Goal: Task Accomplishment & Management: Use online tool/utility

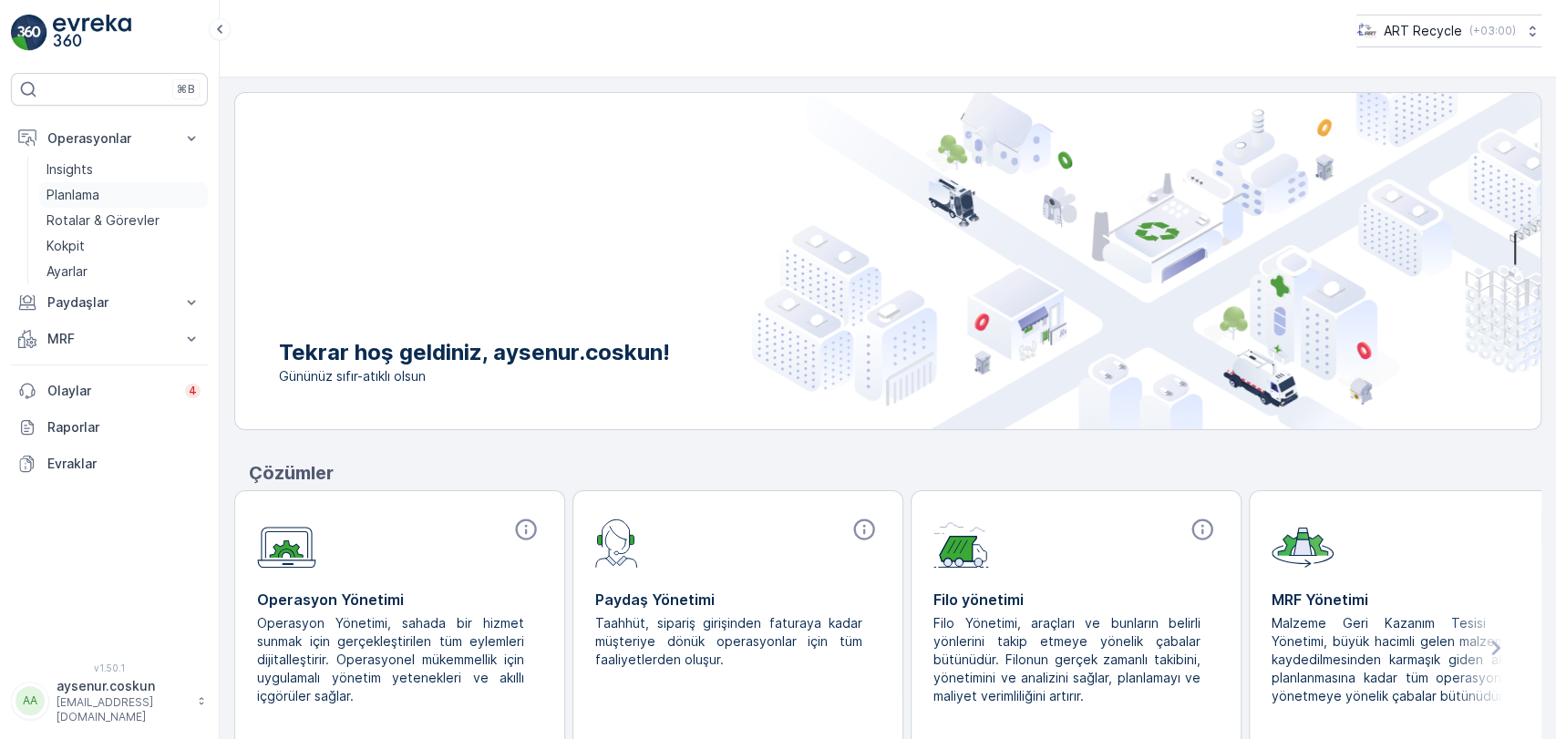
click at [98, 191] on p "Planlama" at bounding box center [72, 195] width 53 height 18
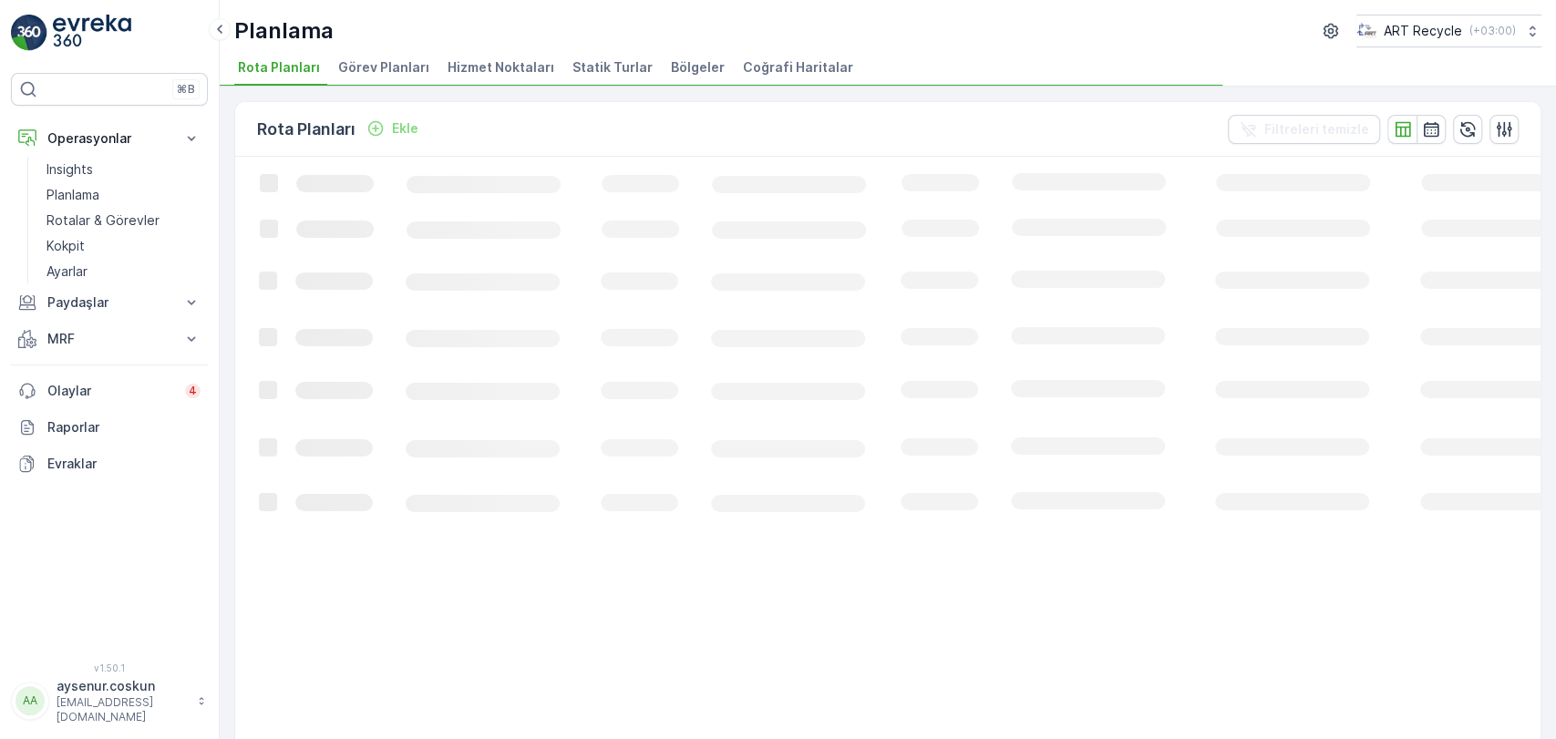
click at [483, 58] on span "Hizmet Noktaları" at bounding box center [500, 67] width 107 height 18
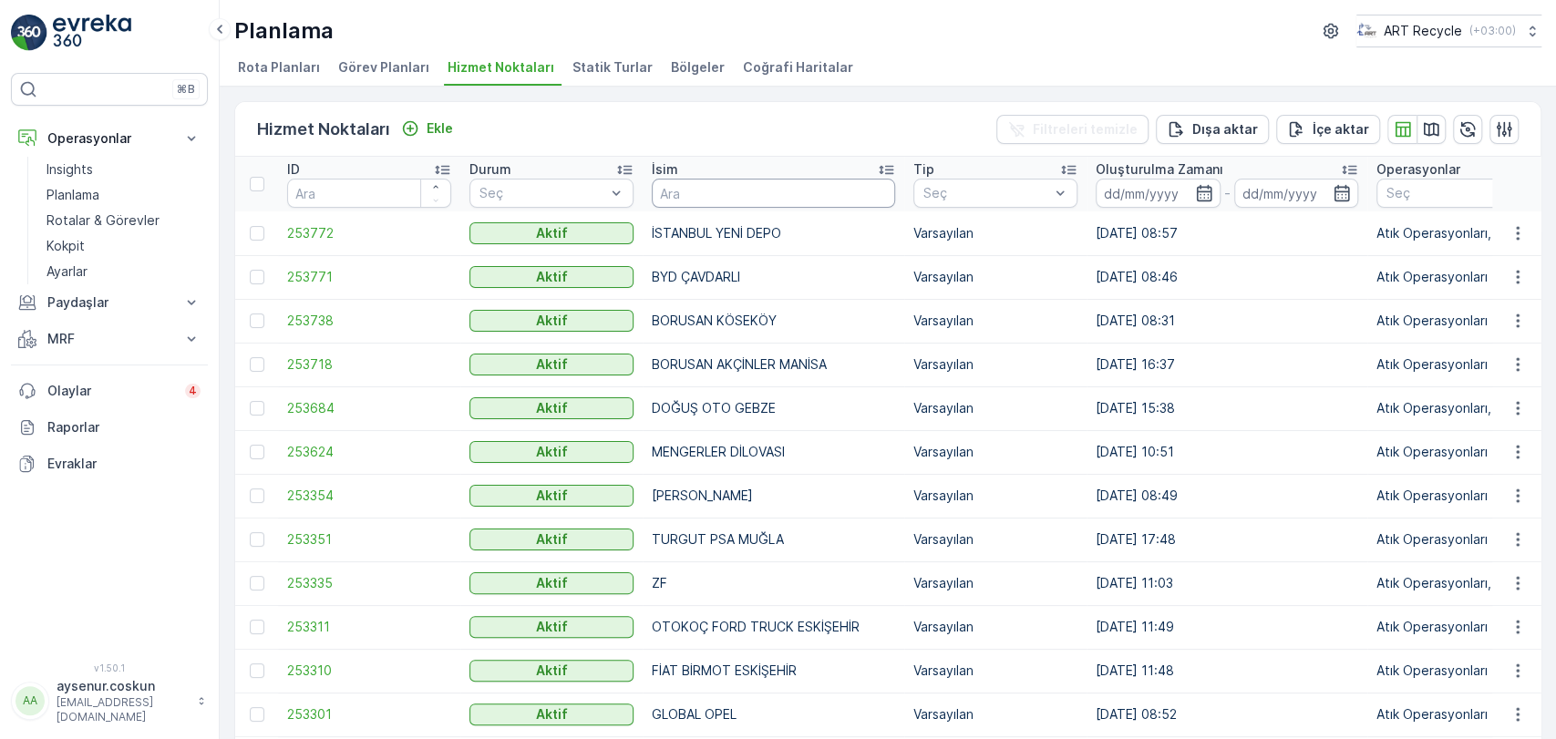
click at [683, 191] on input "text" at bounding box center [773, 193] width 243 height 29
type input "ALTUR"
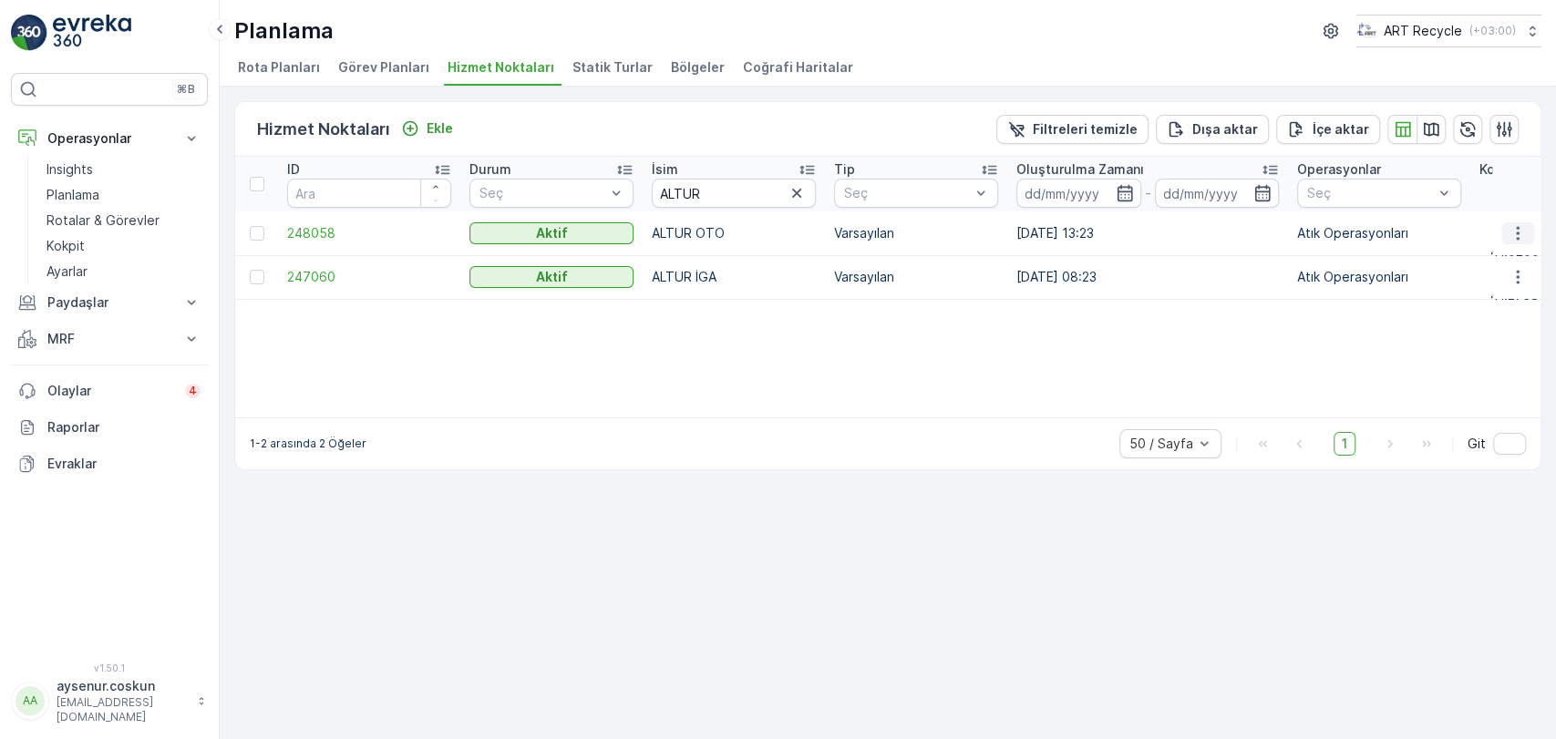
click at [1517, 235] on icon "button" at bounding box center [1517, 233] width 18 height 18
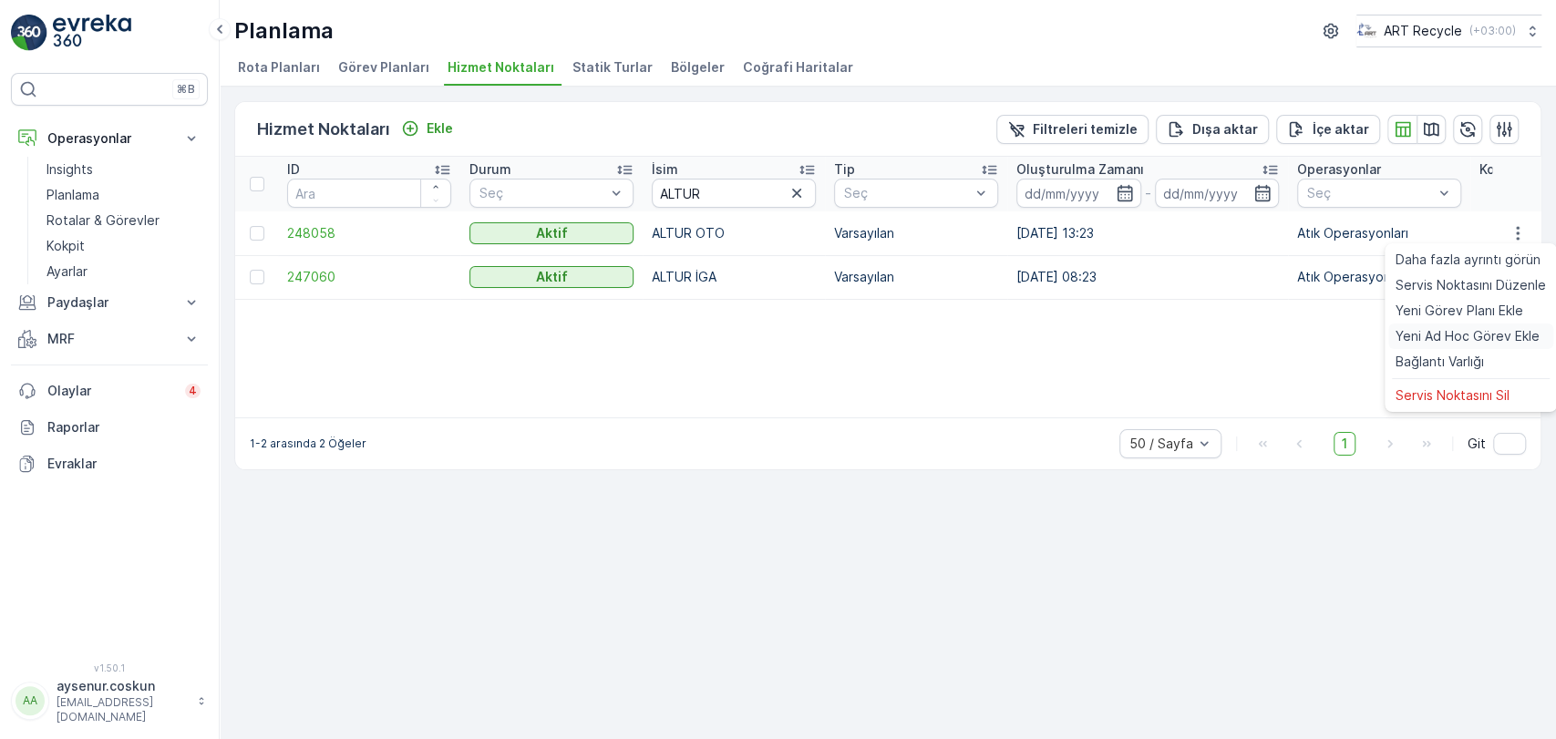
click at [1463, 336] on span "Yeni Ad Hoc Görev Ekle" at bounding box center [1467, 336] width 144 height 18
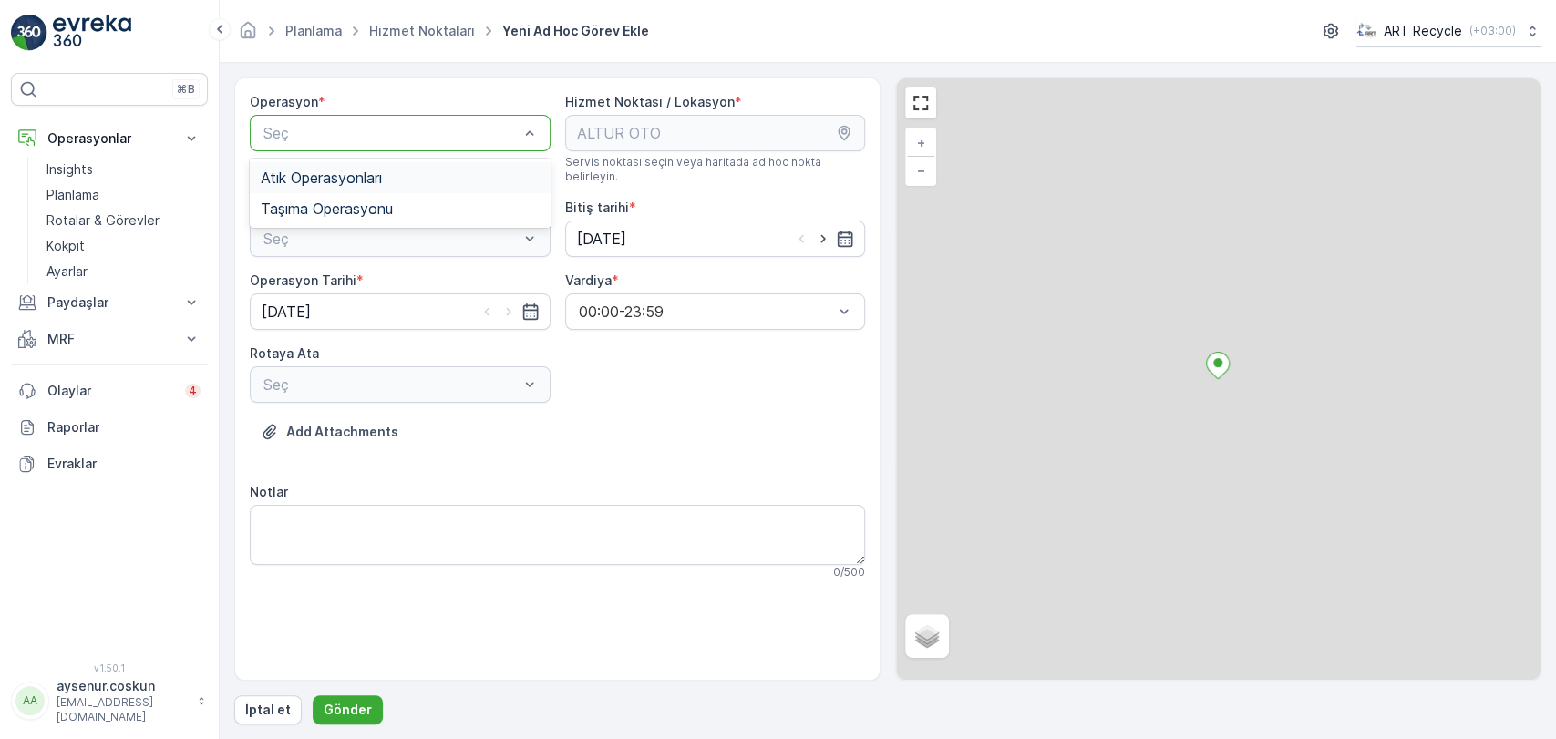
click at [406, 164] on div "Atık Operasyonları" at bounding box center [400, 177] width 301 height 31
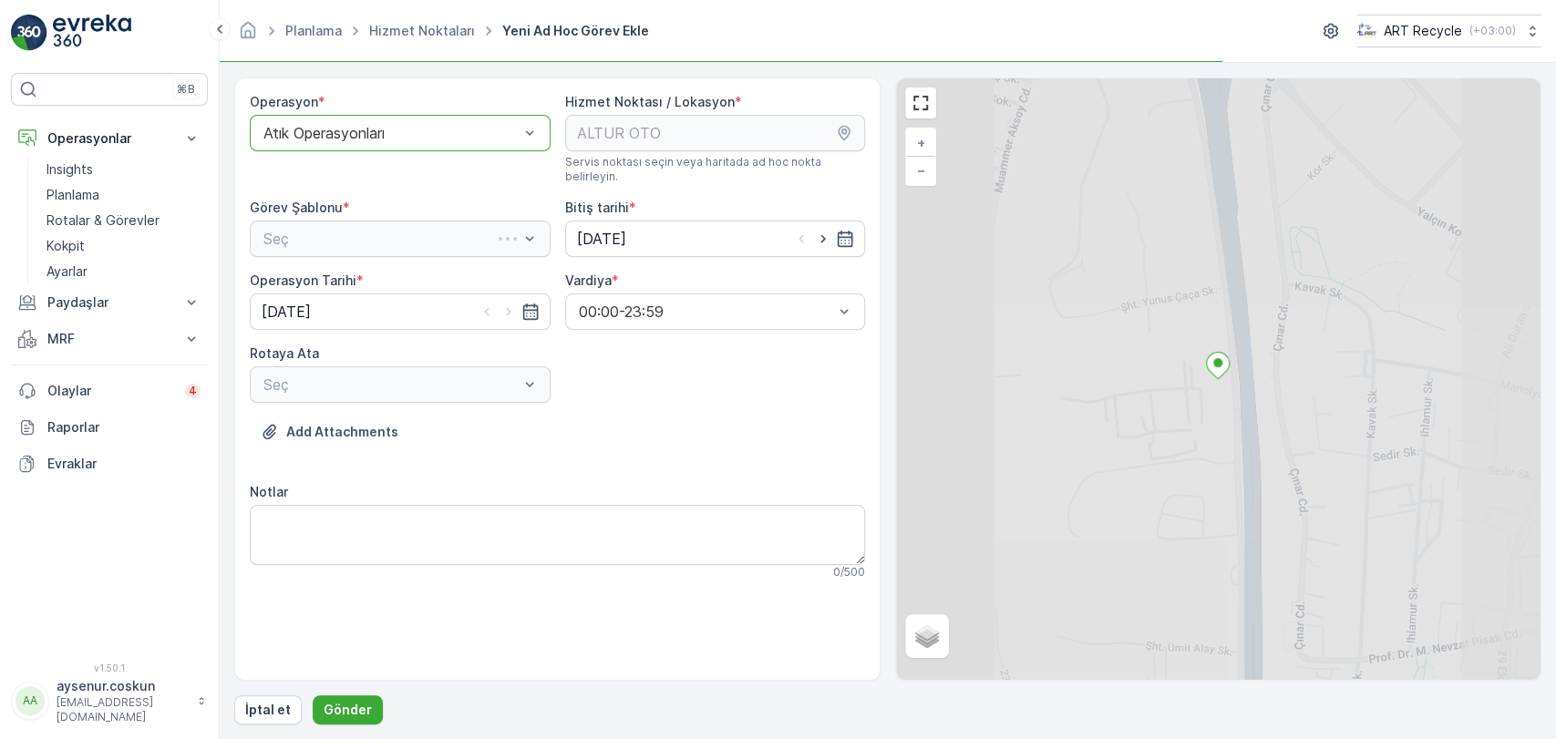
click at [399, 224] on div "Seç" at bounding box center [400, 239] width 301 height 36
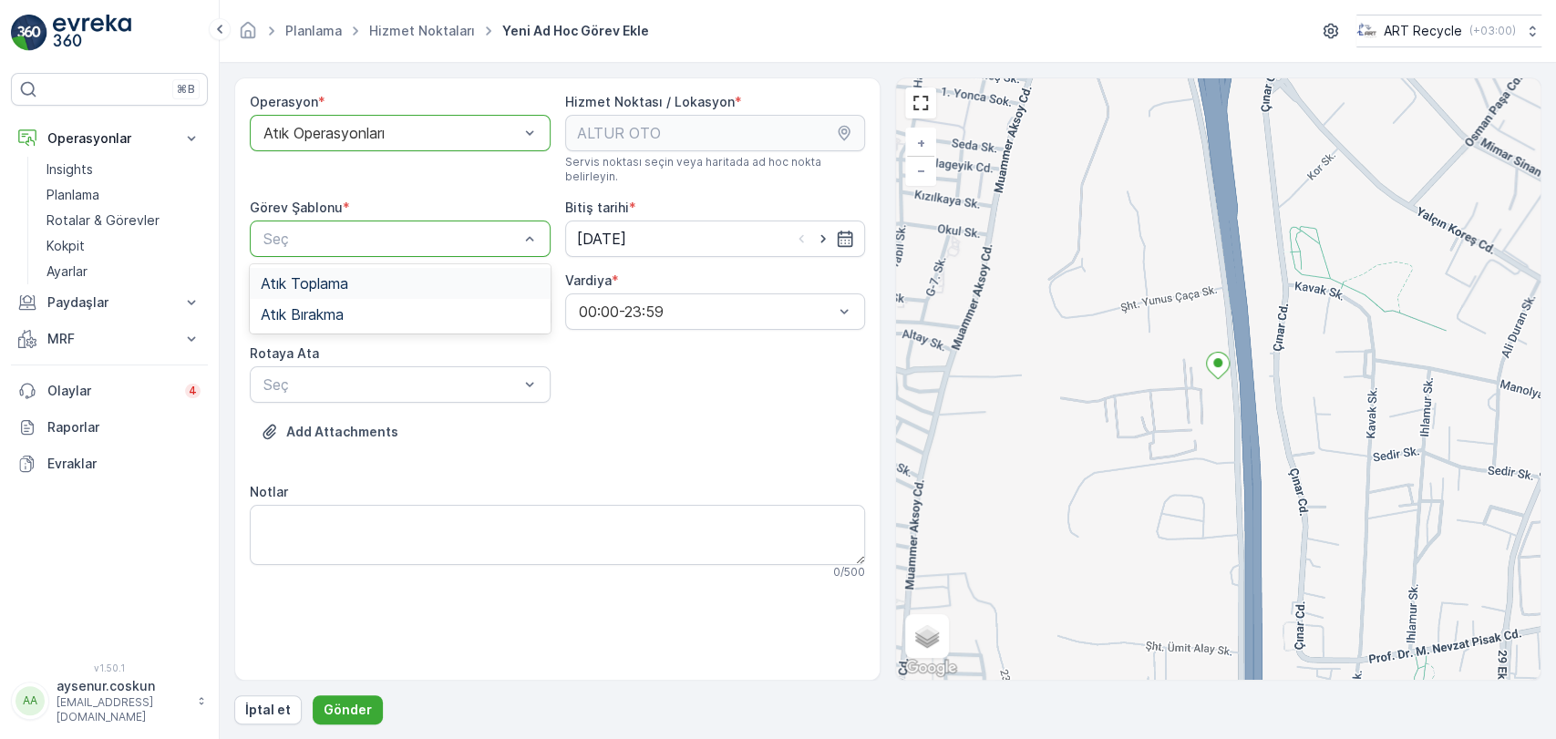
click at [379, 275] on div "Atık Toplama" at bounding box center [400, 283] width 279 height 16
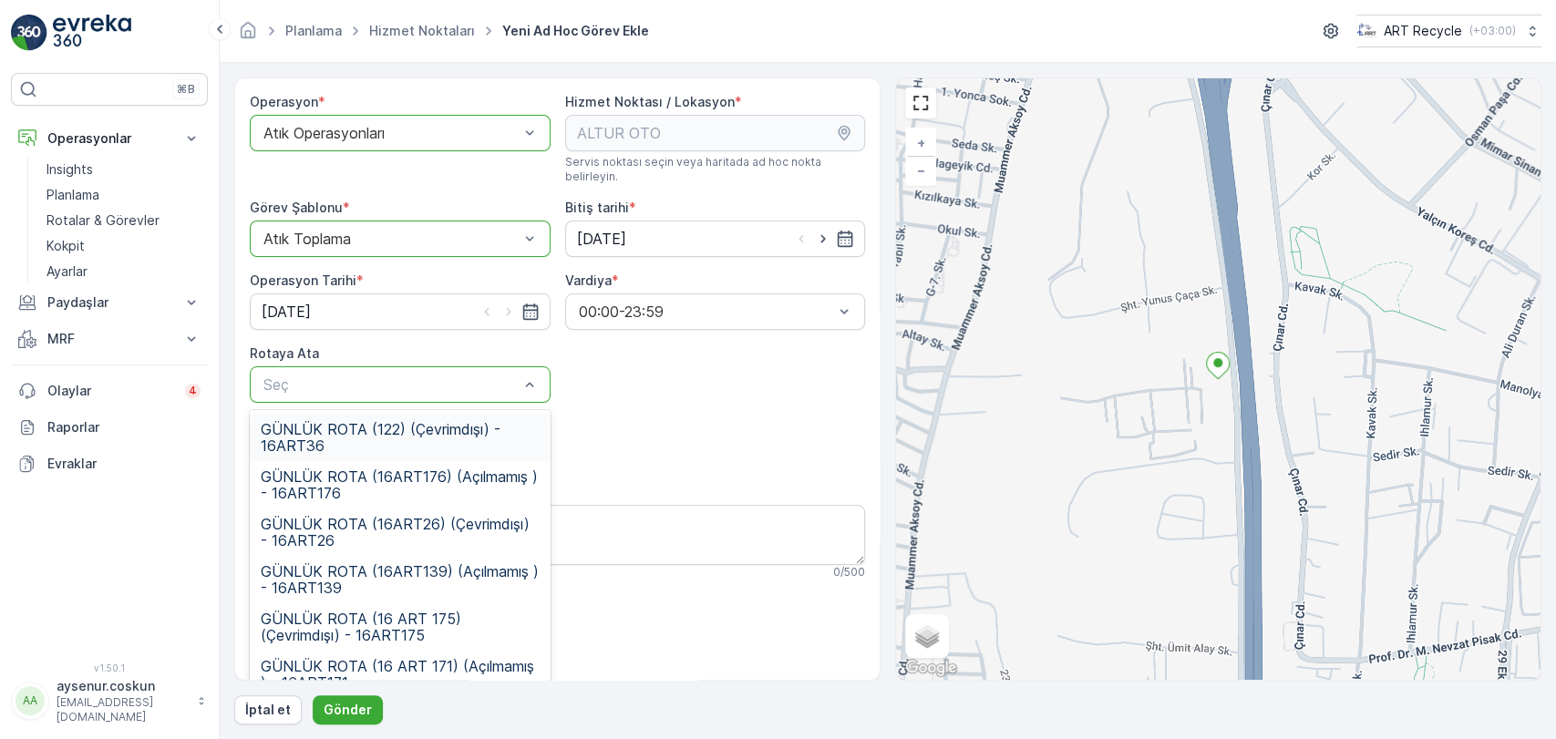
drag, startPoint x: 413, startPoint y: 367, endPoint x: 424, endPoint y: 417, distance: 50.4
click at [424, 421] on span "GÜNLÜK ROTA (122) (Çevrimdışı) - 16ART36" at bounding box center [400, 437] width 279 height 33
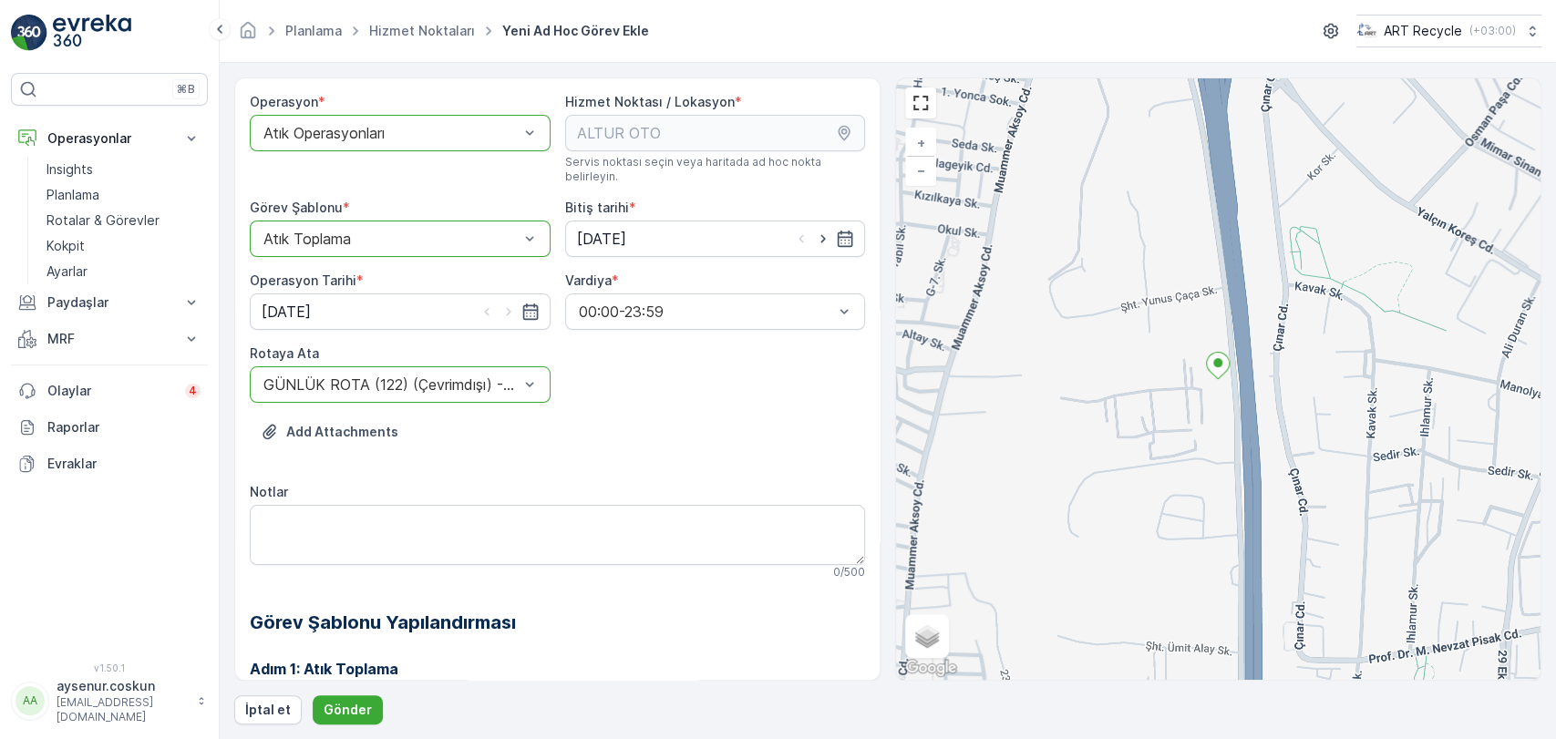
scroll to position [248, 0]
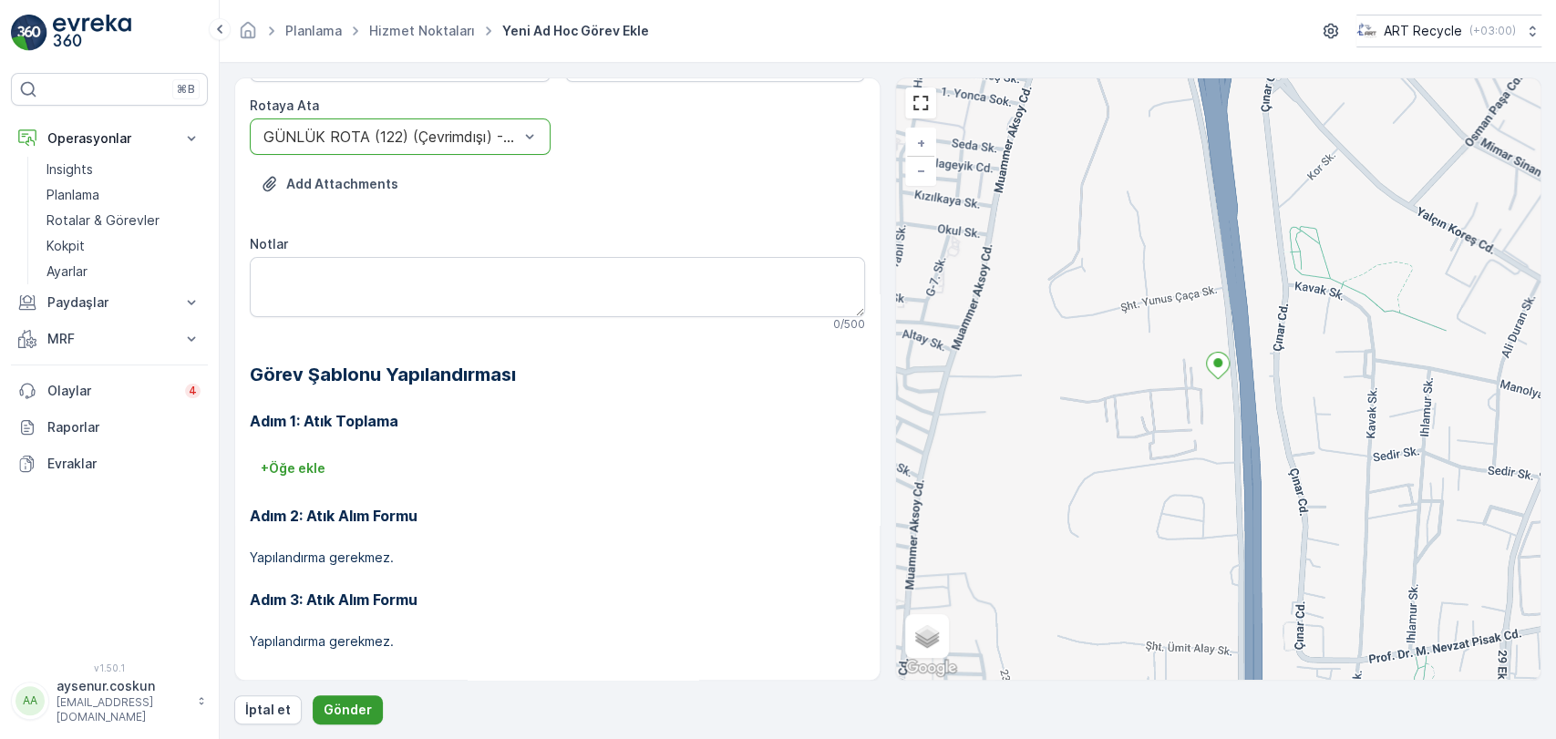
click at [333, 707] on p "Gönder" at bounding box center [348, 710] width 48 height 18
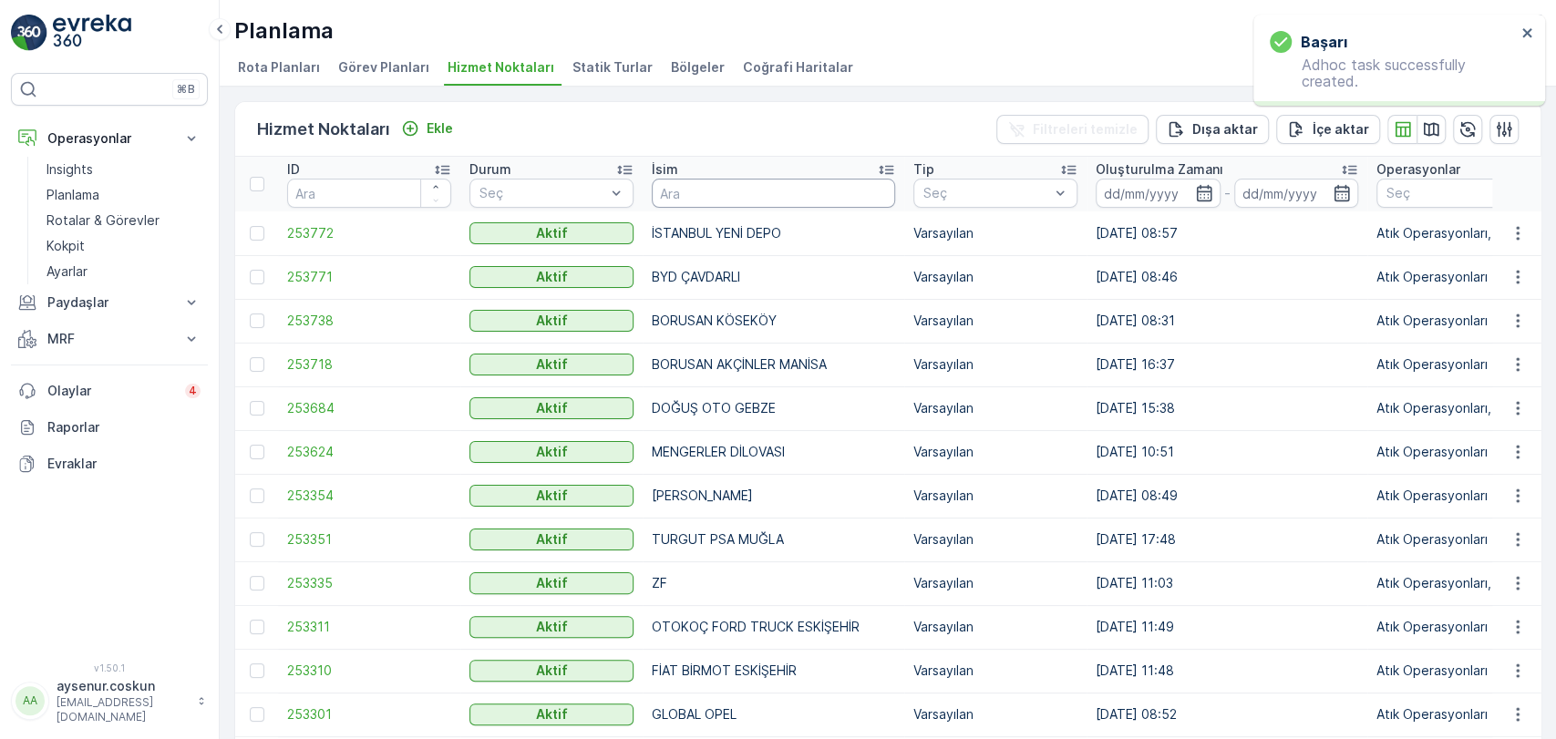
click at [694, 182] on input "text" at bounding box center [773, 193] width 243 height 29
type input "altur"
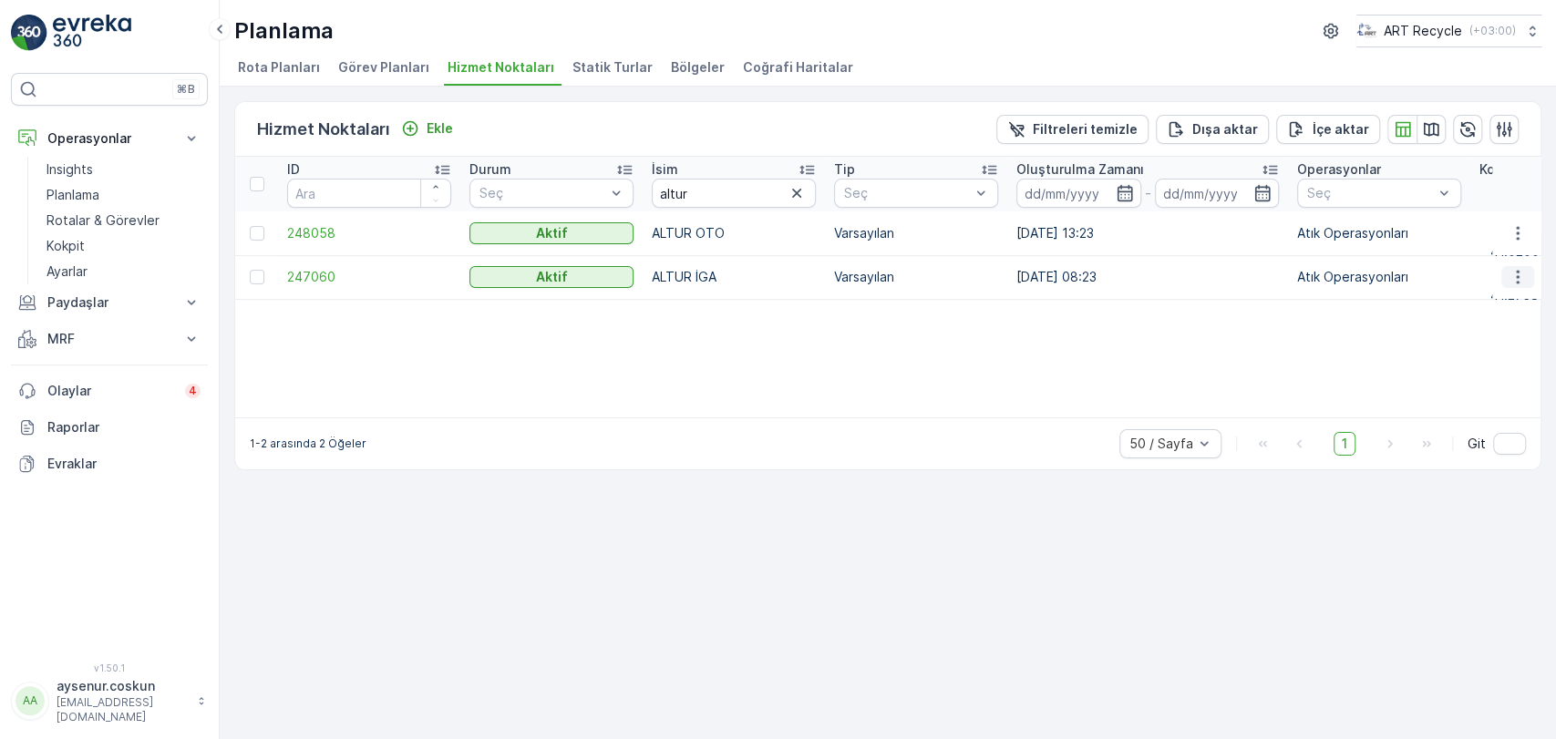
click at [1525, 275] on icon "button" at bounding box center [1517, 277] width 18 height 18
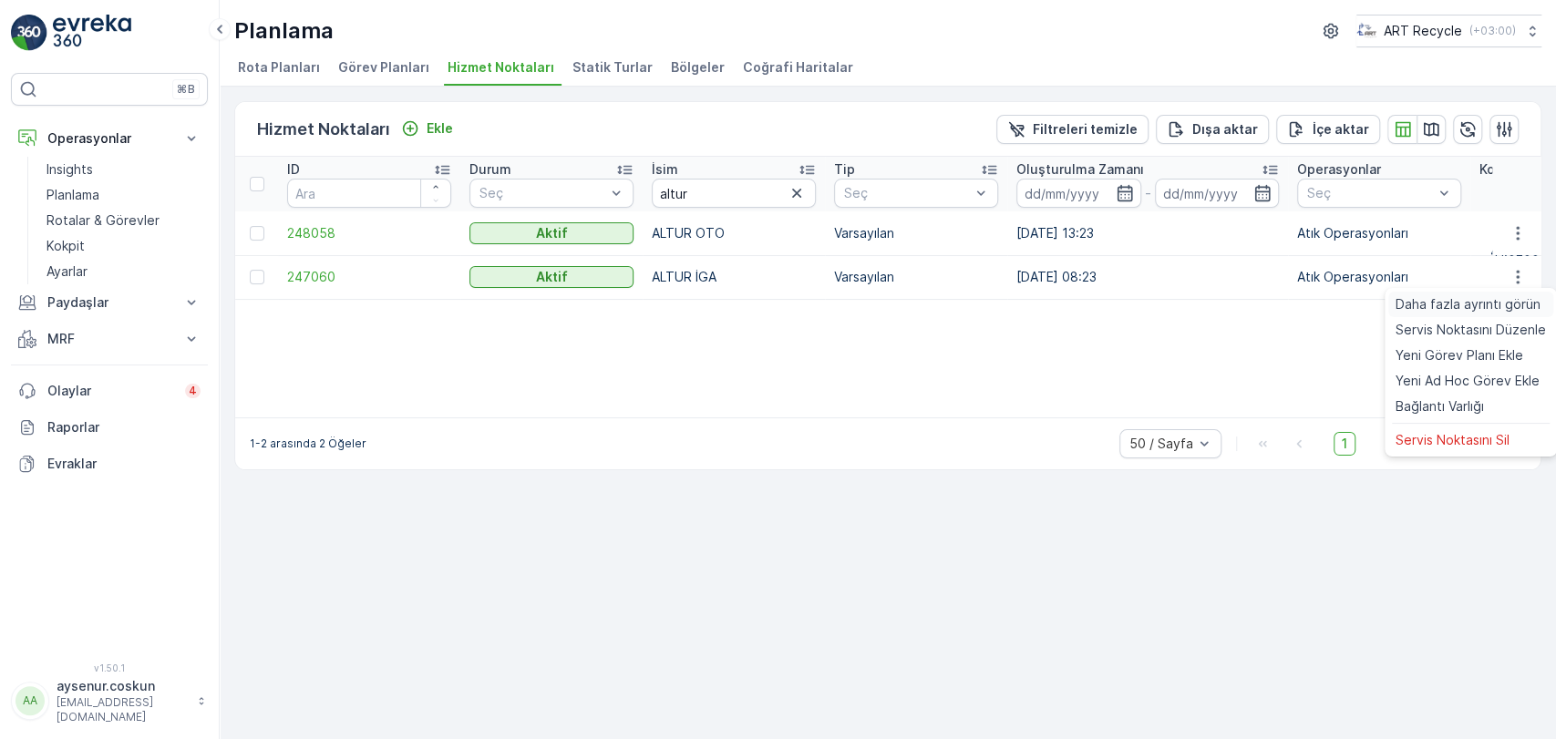
click at [1502, 303] on span "Daha fazla ayrıntı görün" at bounding box center [1467, 304] width 145 height 18
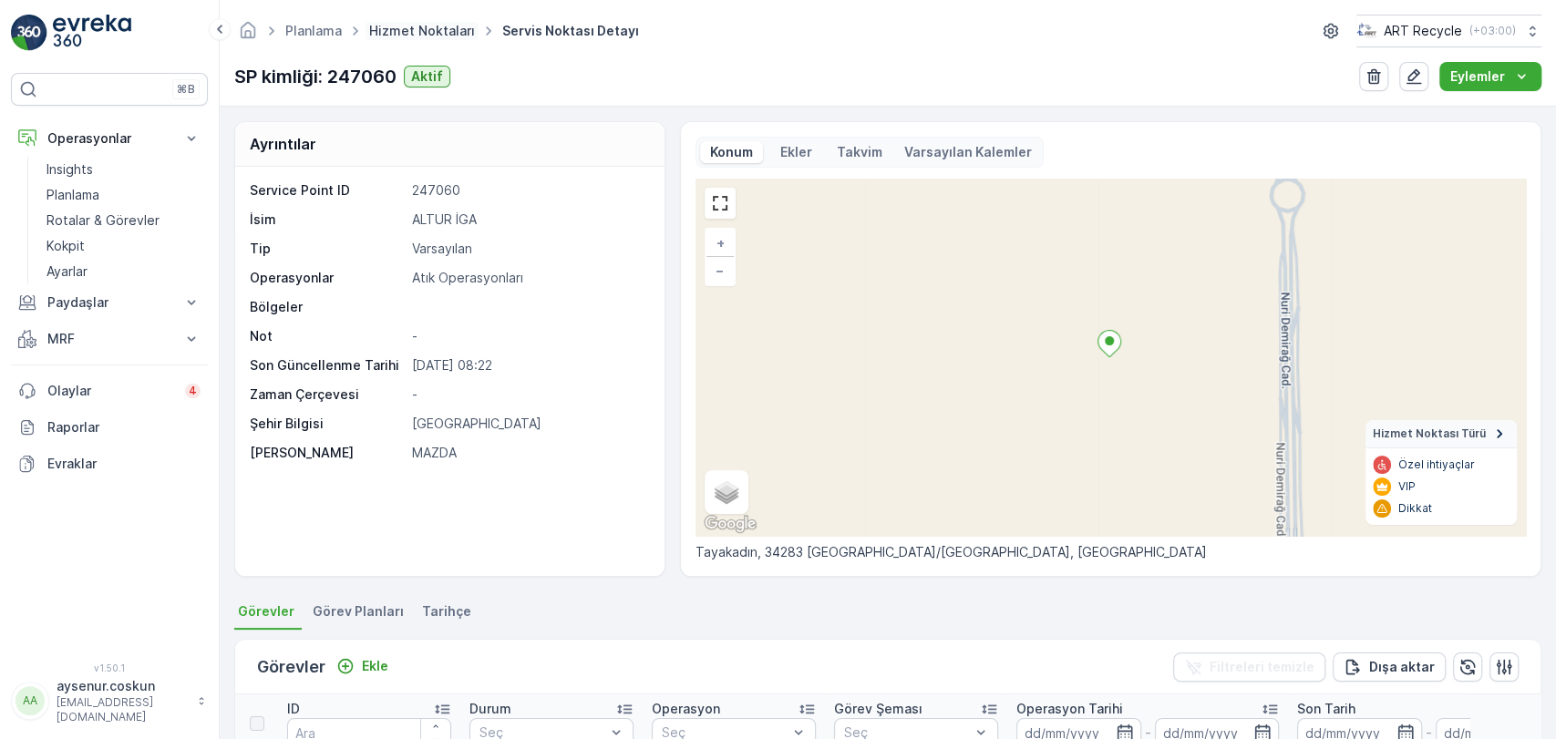
click at [466, 36] on link "Hizmet Noktaları" at bounding box center [422, 30] width 106 height 15
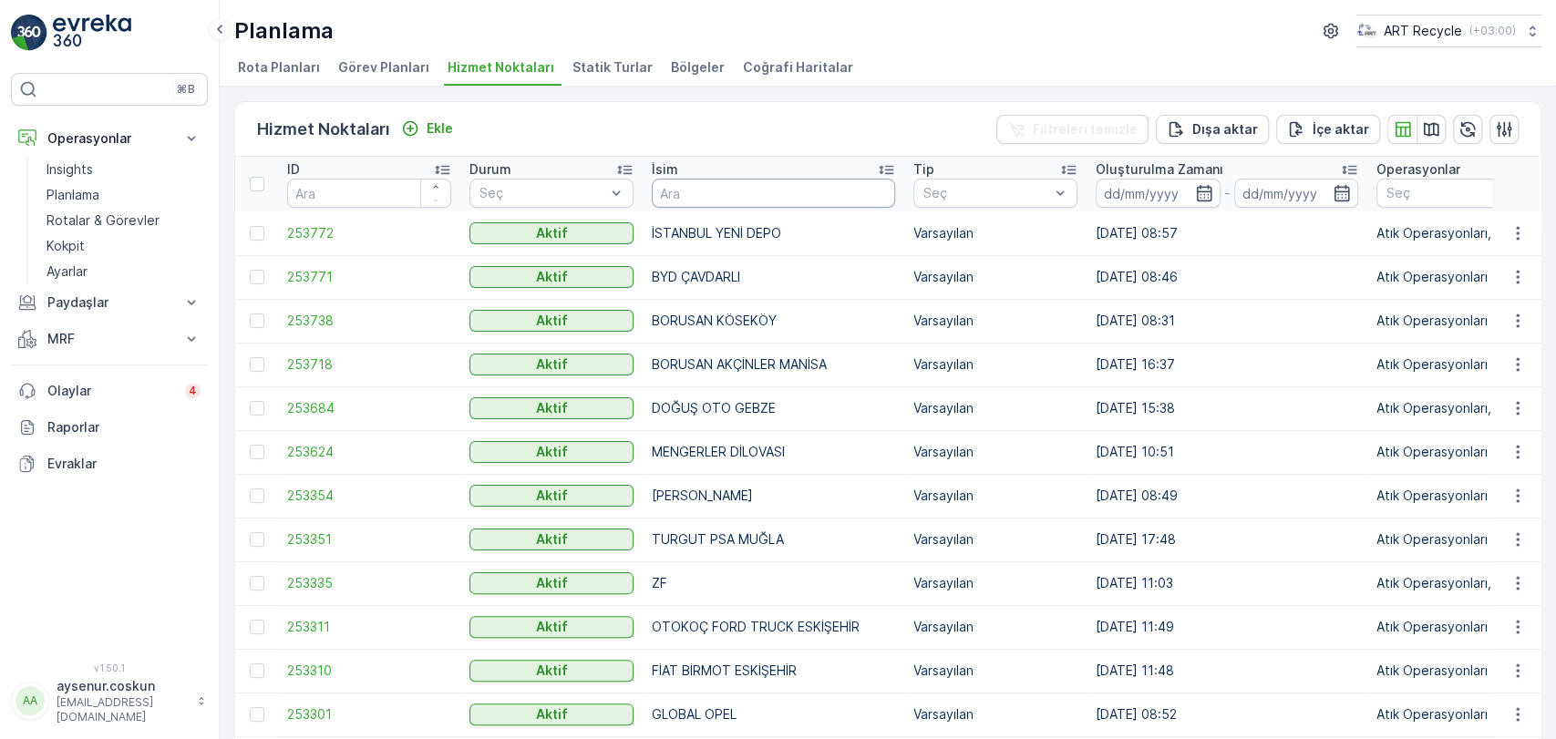
click at [779, 192] on input "text" at bounding box center [773, 193] width 243 height 29
type input "altur"
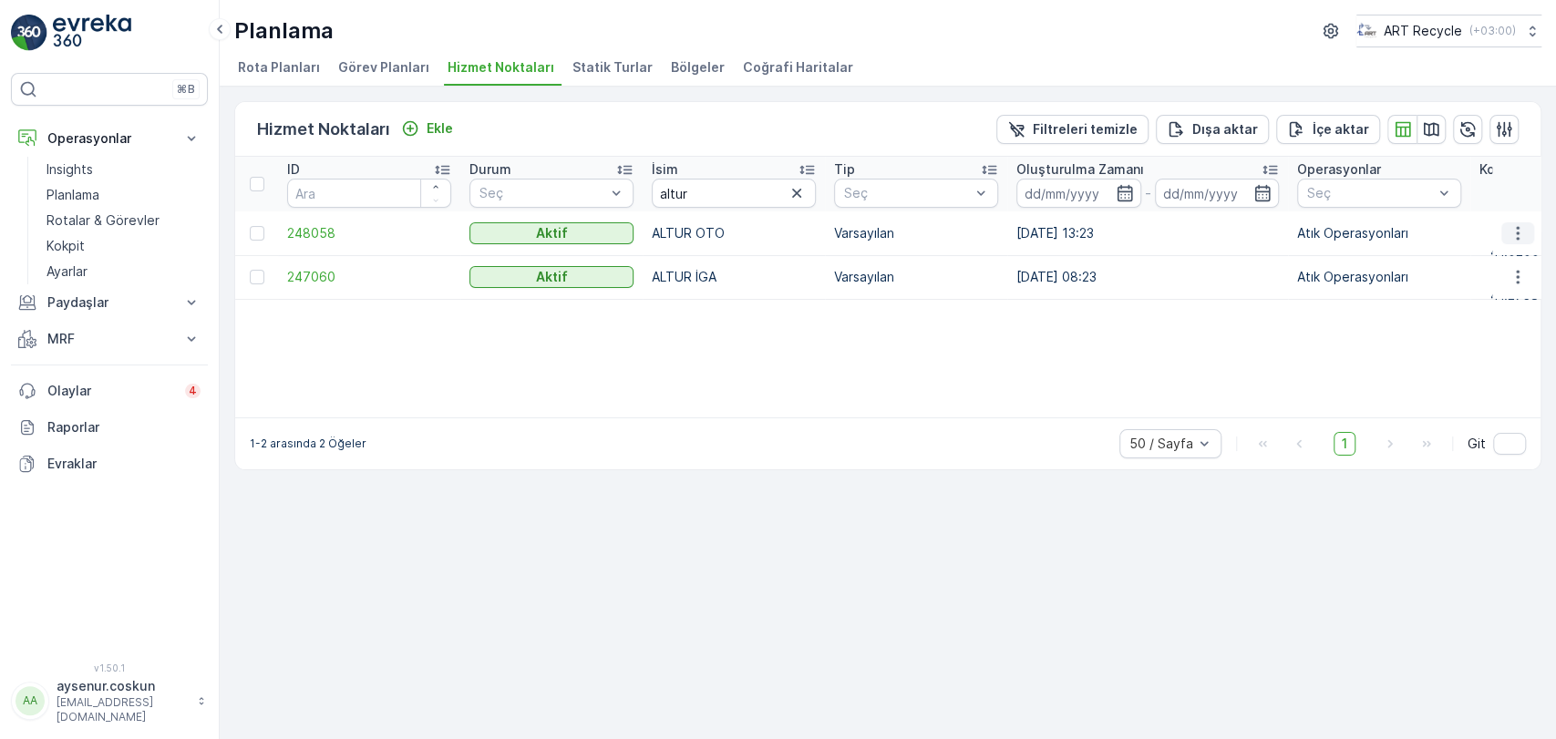
click at [1523, 235] on icon "button" at bounding box center [1517, 233] width 18 height 18
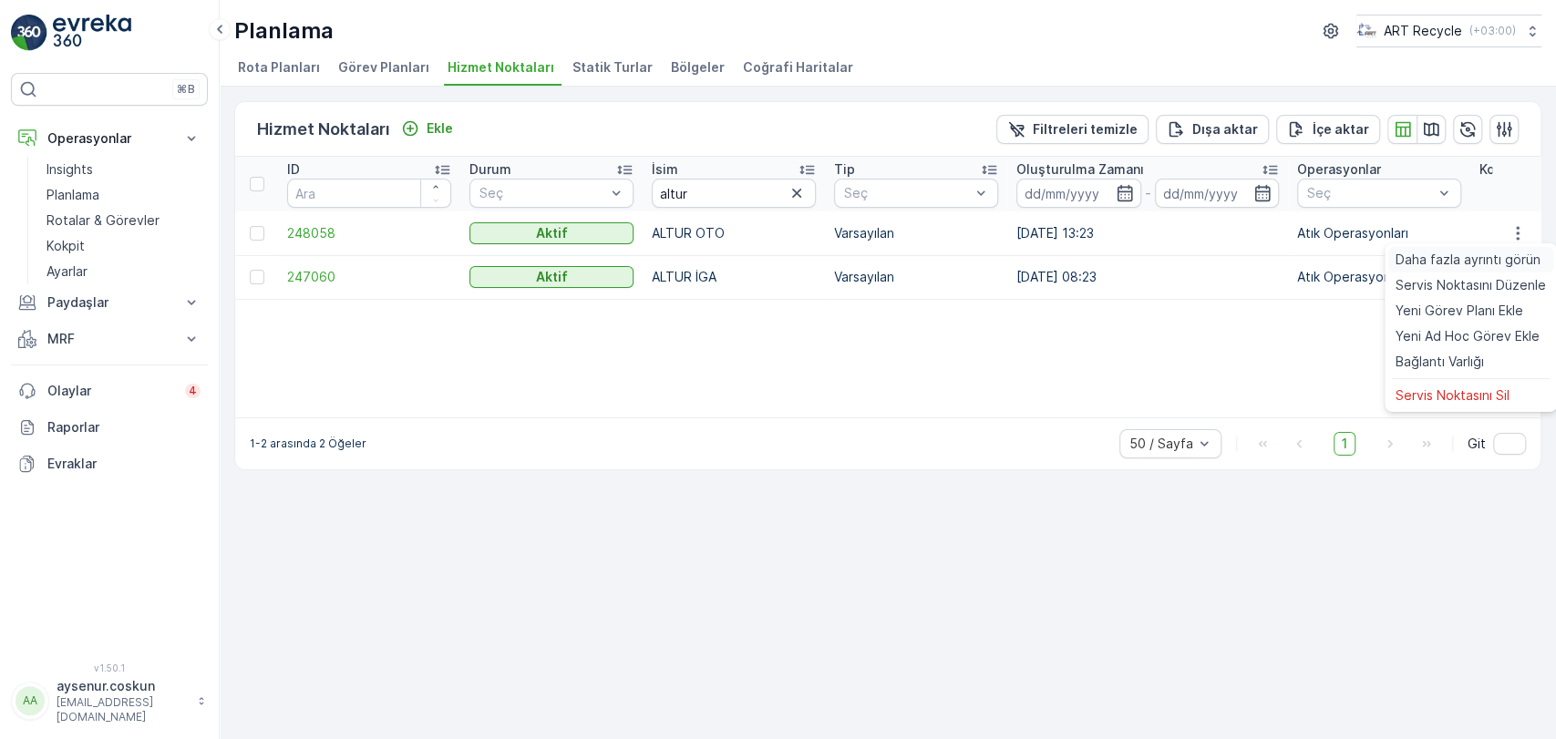
click at [1483, 249] on div "Daha fazla ayrıntı görün" at bounding box center [1470, 260] width 165 height 26
